Goal: Information Seeking & Learning: Check status

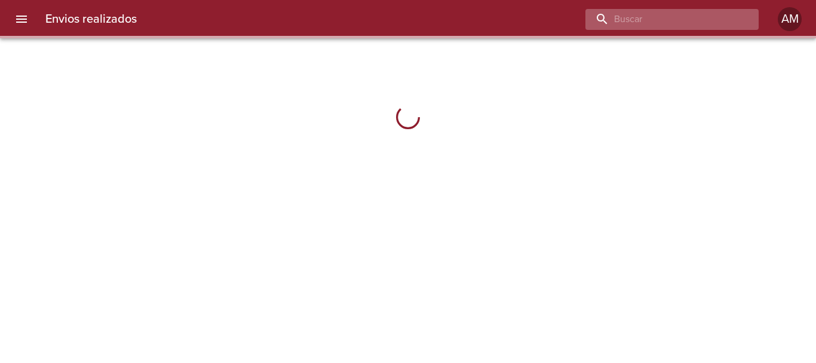
click at [707, 21] on input "buscar" at bounding box center [661, 19] width 153 height 21
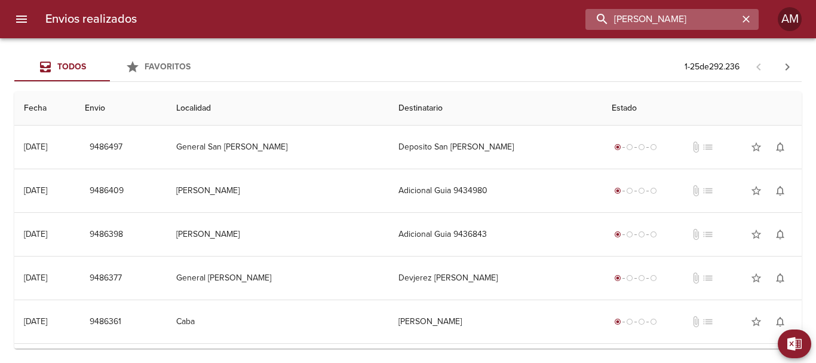
type input "[PERSON_NAME]"
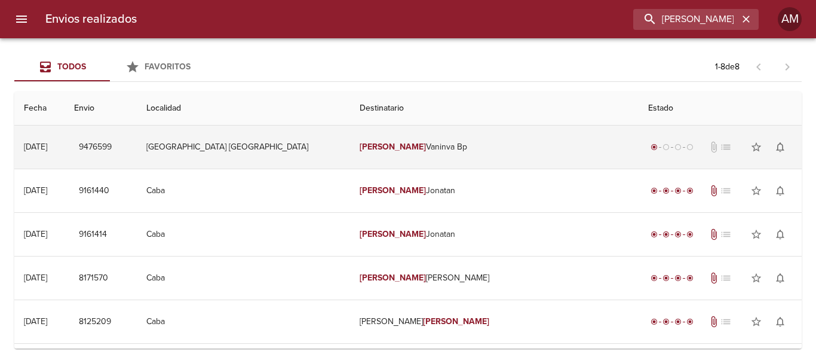
click at [410, 146] on td "[PERSON_NAME] Bp" at bounding box center [494, 146] width 288 height 43
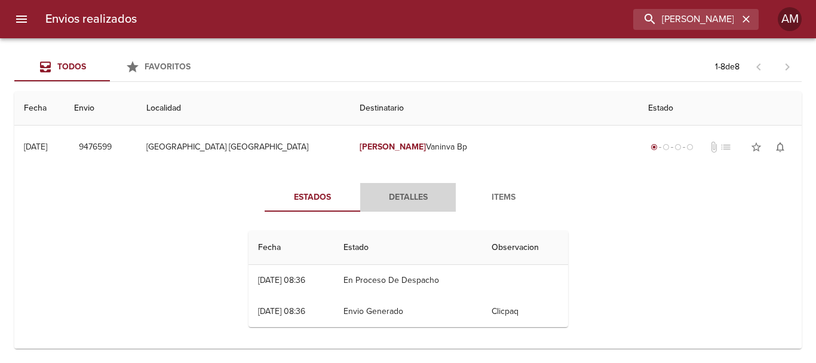
drag, startPoint x: 392, startPoint y: 194, endPoint x: 398, endPoint y: 196, distance: 6.8
click at [391, 194] on span "Detalles" at bounding box center [407, 197] width 81 height 15
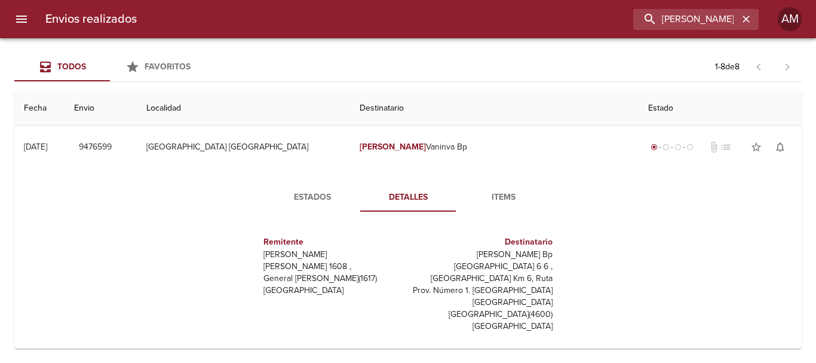
scroll to position [60, 0]
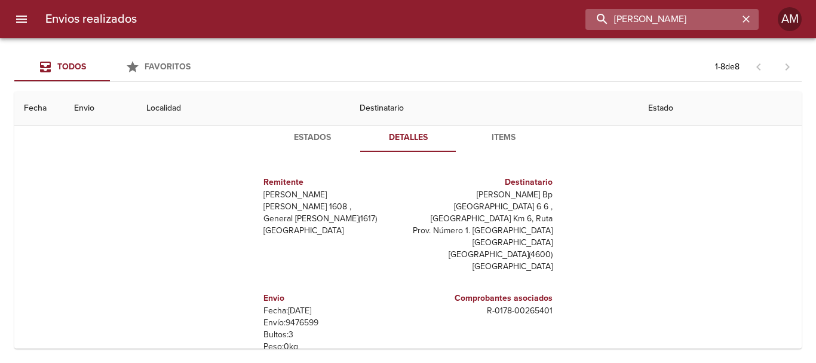
click at [711, 17] on input "[PERSON_NAME]" at bounding box center [661, 19] width 153 height 21
type input "9244866"
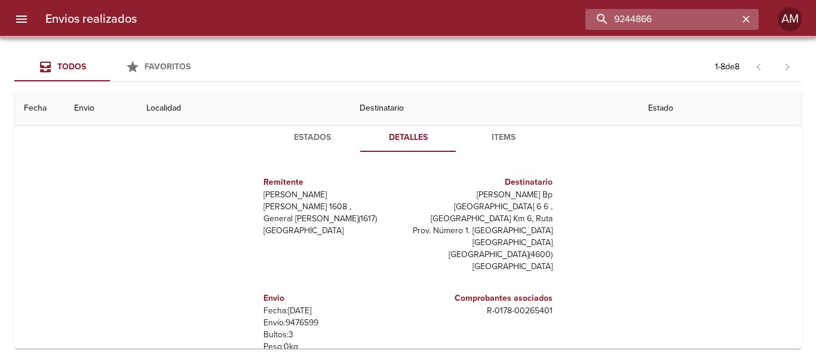
scroll to position [0, 0]
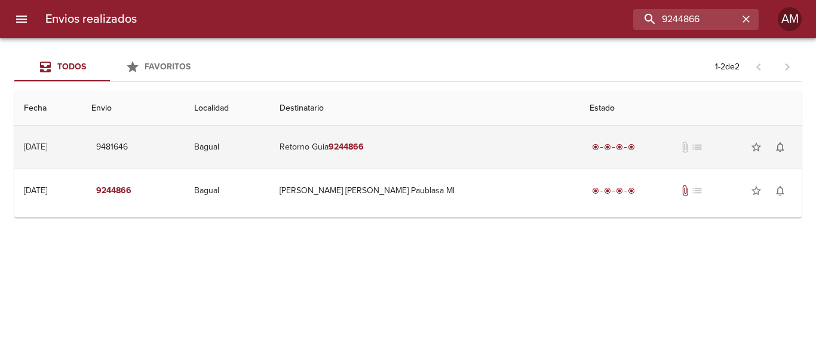
click at [364, 142] on em "9244866" at bounding box center [345, 147] width 35 height 10
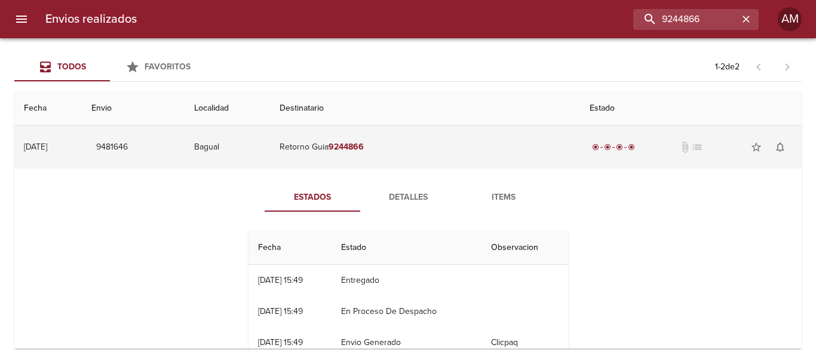
click at [364, 148] on em "9244866" at bounding box center [345, 147] width 35 height 10
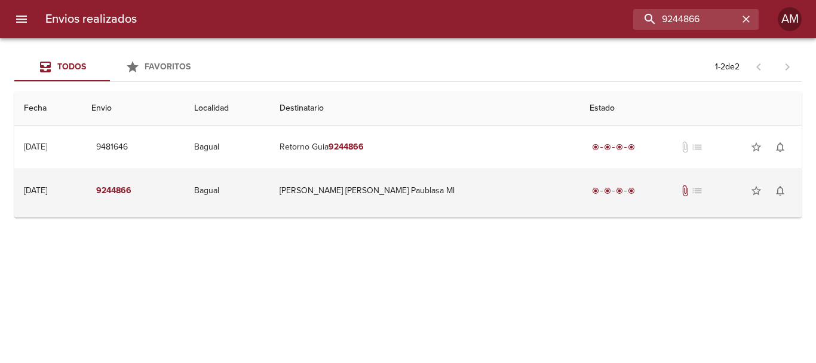
click at [413, 186] on td "[PERSON_NAME] [PERSON_NAME] Paublasa Ml" at bounding box center [425, 190] width 310 height 43
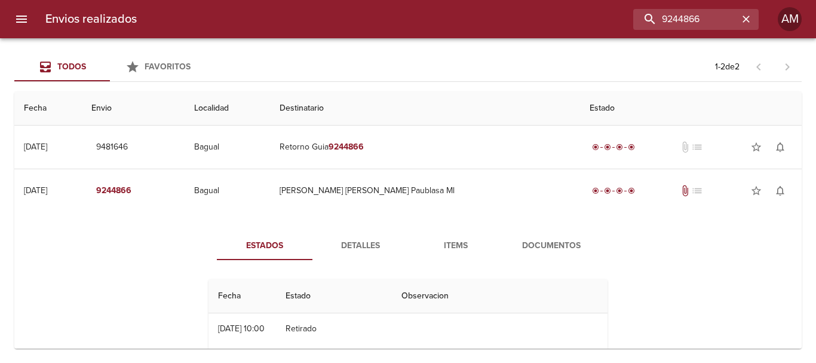
click at [340, 236] on button "Detalles" at bounding box center [360, 245] width 96 height 29
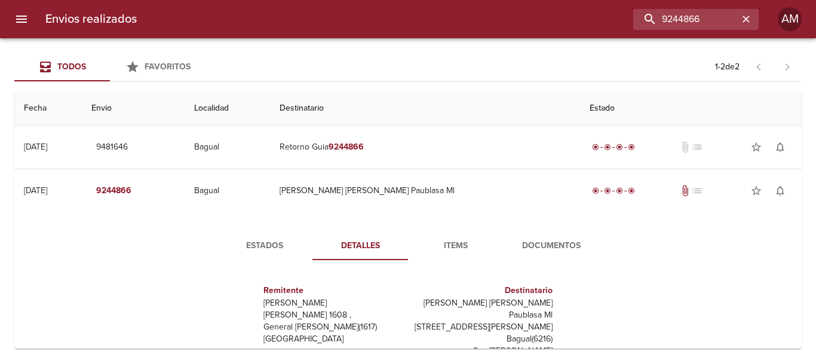
scroll to position [175, 0]
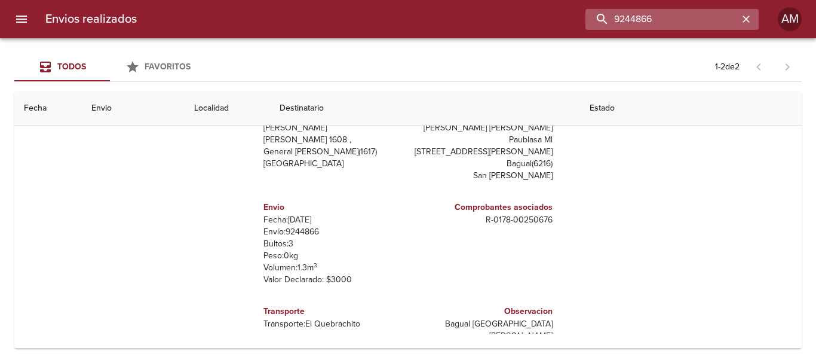
click at [688, 18] on input "9244866" at bounding box center [661, 19] width 153 height 21
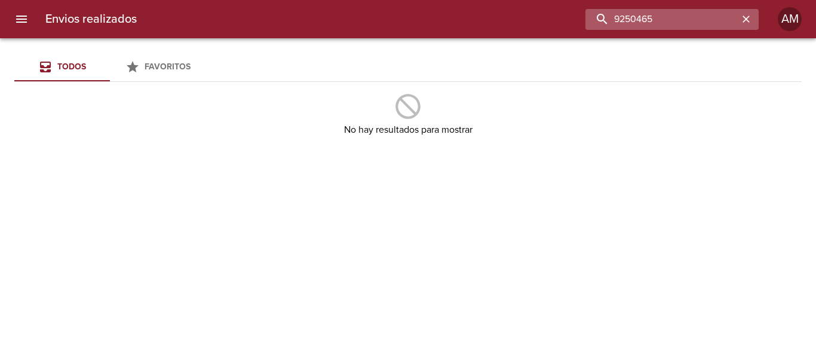
type input "9250465"
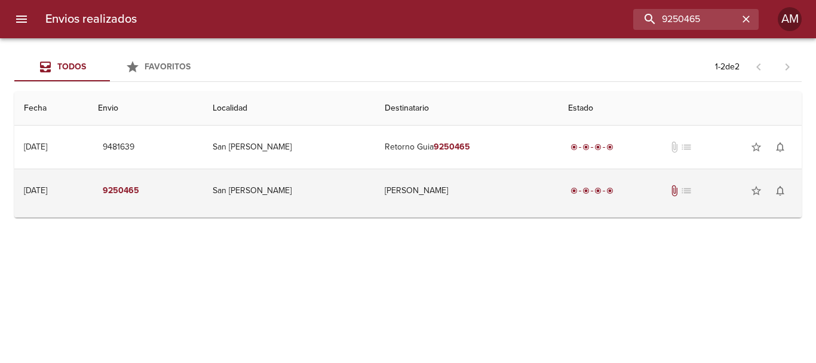
click at [396, 184] on td "[PERSON_NAME]" at bounding box center [466, 190] width 183 height 43
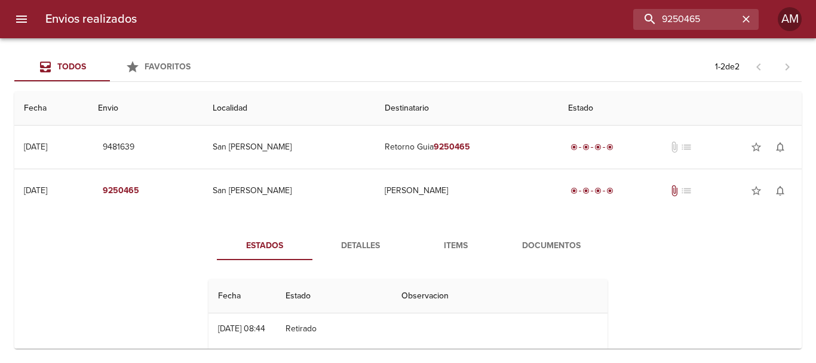
click at [365, 238] on span "Detalles" at bounding box center [360, 245] width 81 height 15
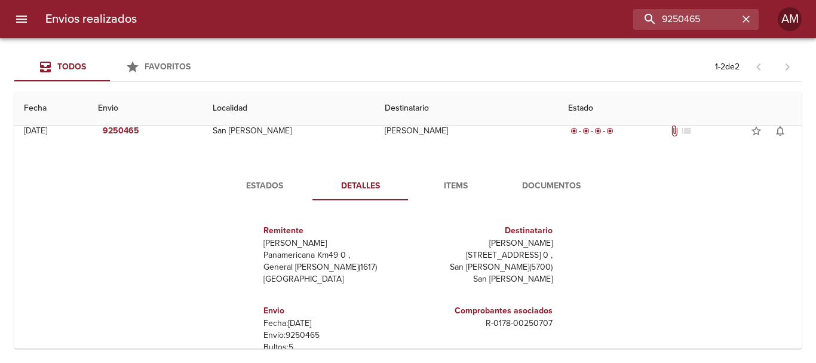
scroll to position [119, 0]
